Goal: Submit feedback/report problem

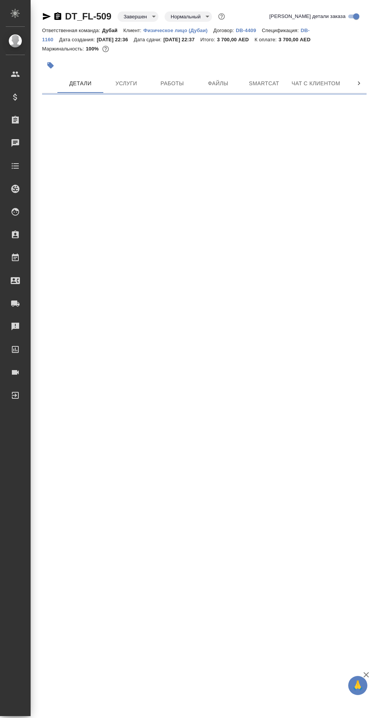
select select "RU"
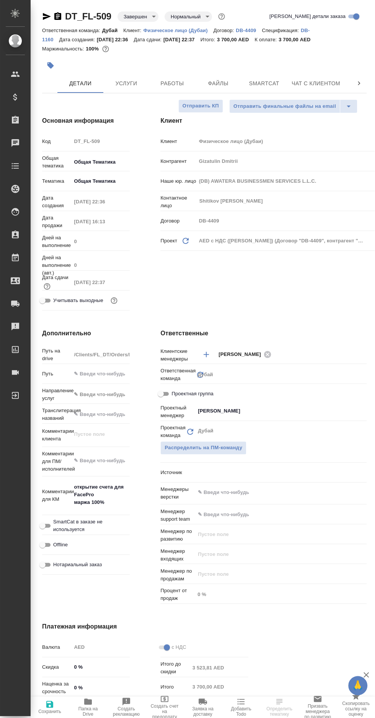
type textarea "x"
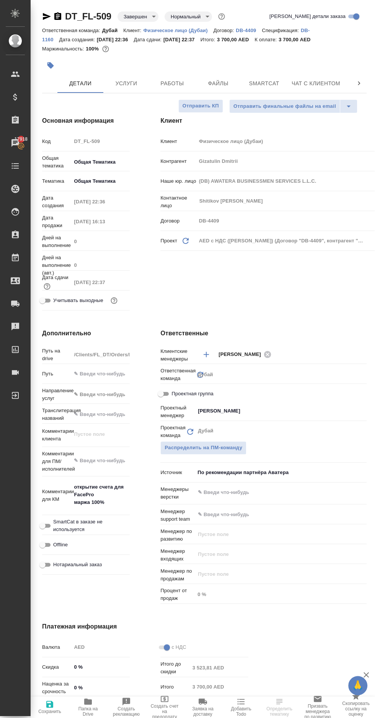
type textarea "x"
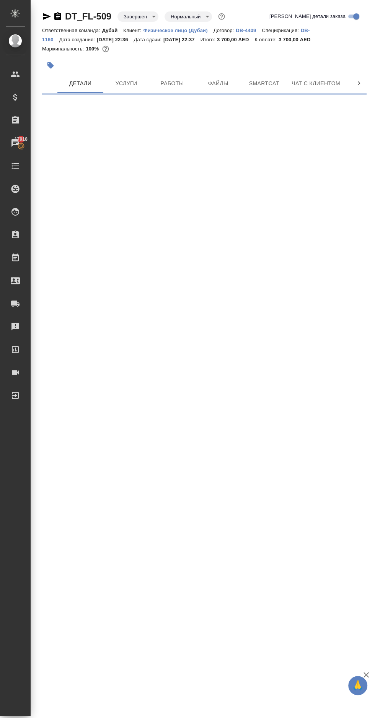
select select "RU"
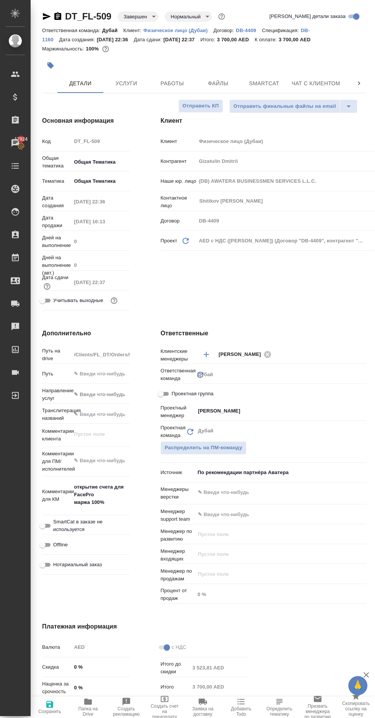
type textarea "x"
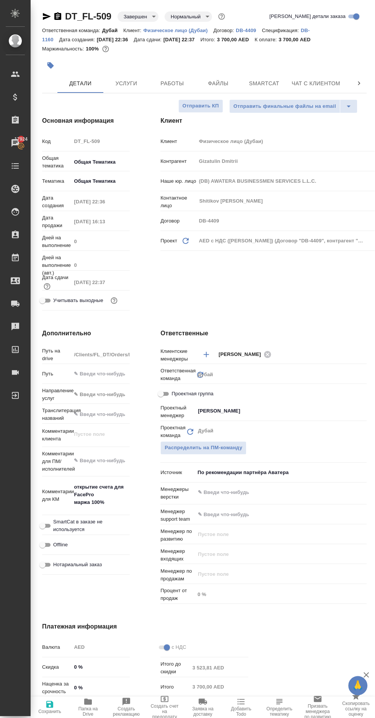
type textarea "x"
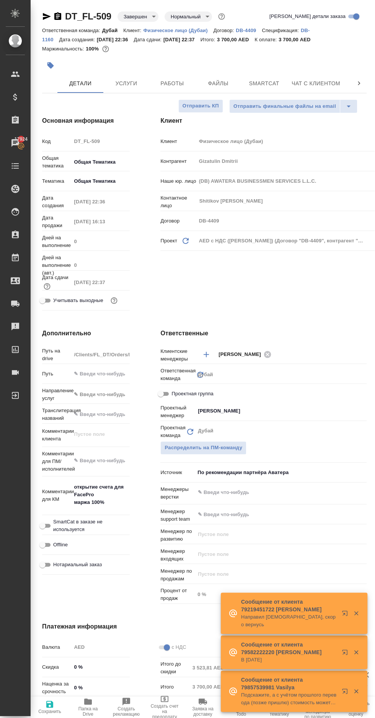
type textarea "x"
